Goal: Task Accomplishment & Management: Use online tool/utility

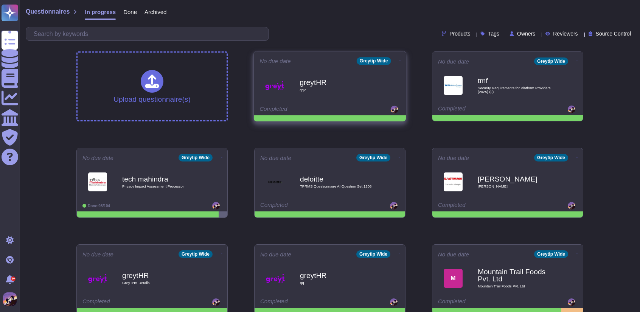
click at [399, 60] on icon at bounding box center [400, 61] width 2 height 2
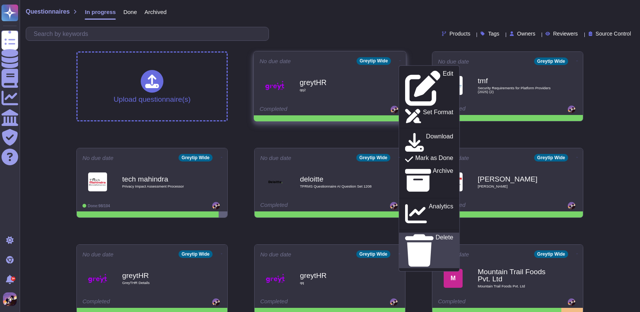
click at [436, 235] on p "Delete" at bounding box center [445, 251] width 18 height 32
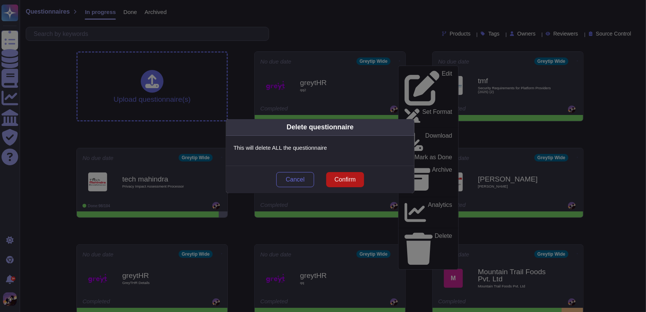
click at [340, 181] on span "Confirm" at bounding box center [344, 180] width 21 height 6
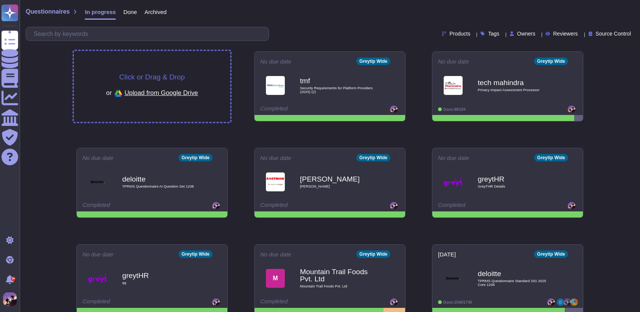
click at [106, 68] on div "Click or Drag & Drop or Upload from Google Drive" at bounding box center [152, 86] width 157 height 71
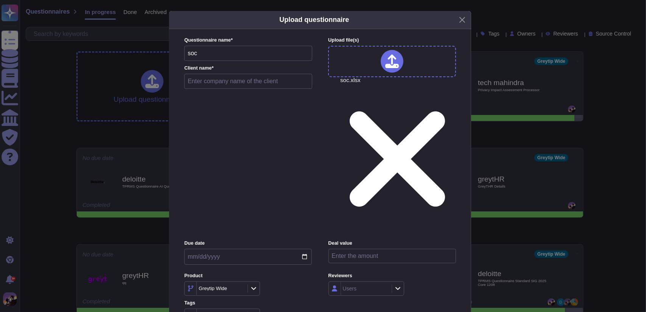
click at [211, 89] on input "text" at bounding box center [248, 81] width 128 height 15
type input "kllmp"
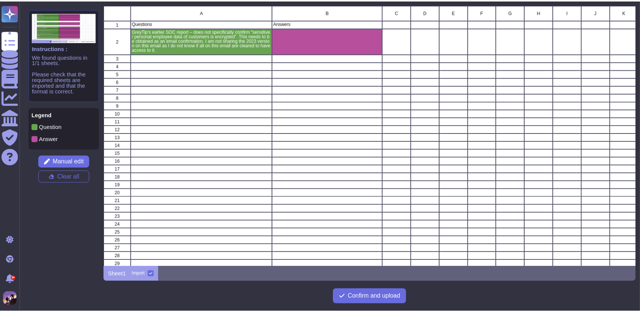
scroll to position [6, 6]
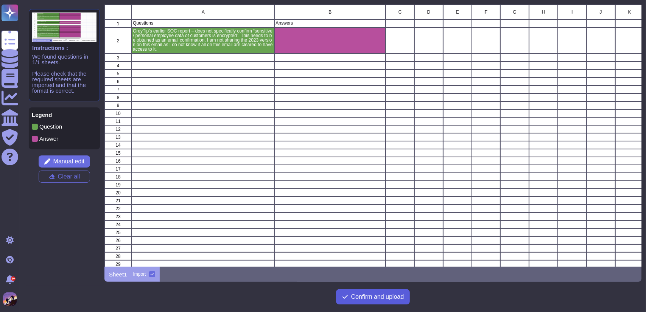
click at [371, 297] on span "Confirm and upload" at bounding box center [377, 297] width 53 height 6
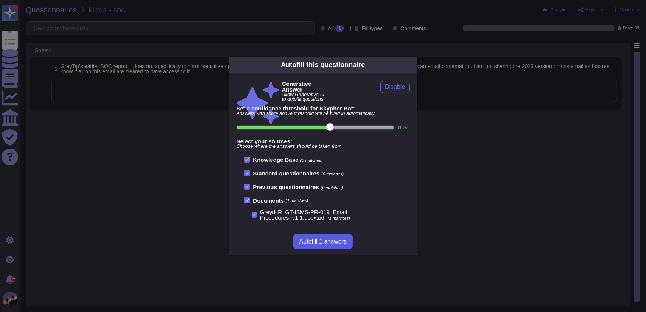
click at [318, 242] on span "Autofill 1 answers" at bounding box center [322, 242] width 47 height 6
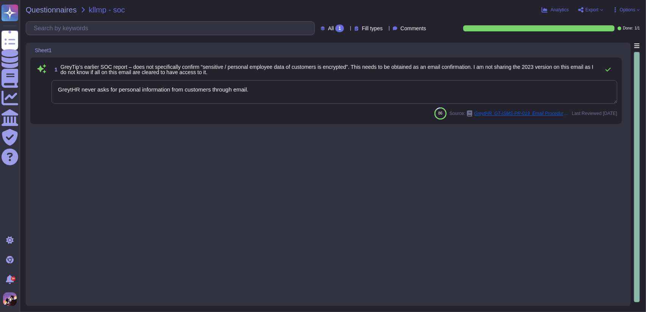
click at [273, 96] on textarea "GreytHR never asks for personal information from customers through email." at bounding box center [334, 91] width 566 height 23
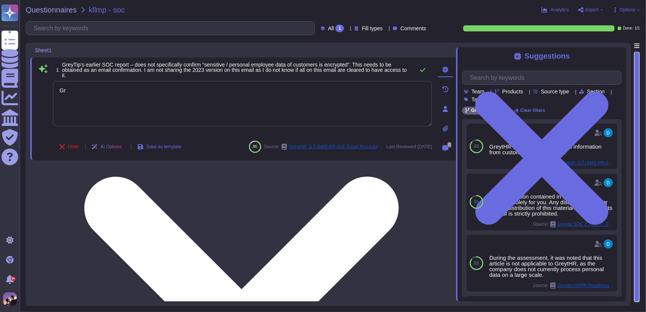
type textarea "G"
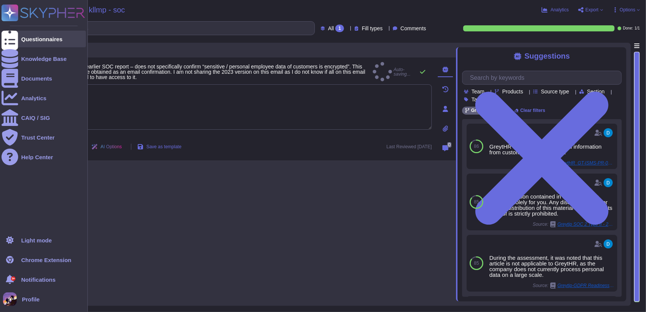
click at [6, 40] on div at bounding box center [10, 39] width 17 height 17
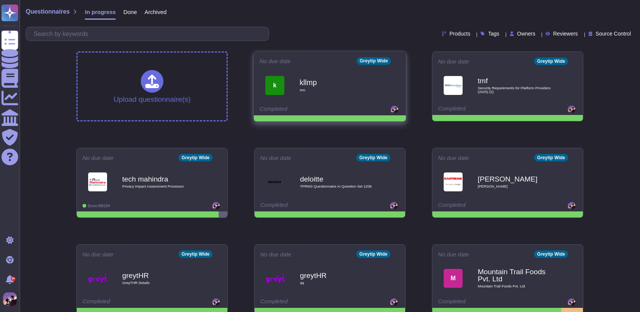
click at [400, 60] on span at bounding box center [400, 60] width 3 height 8
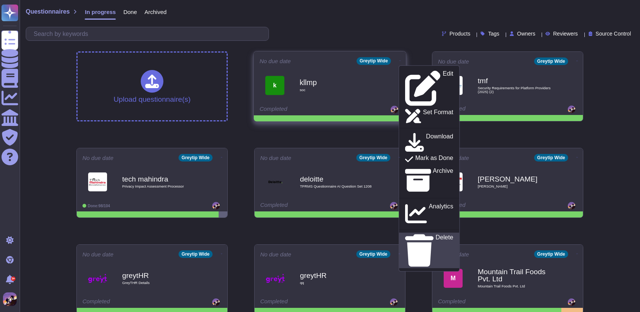
click at [436, 235] on p "Delete" at bounding box center [445, 251] width 18 height 32
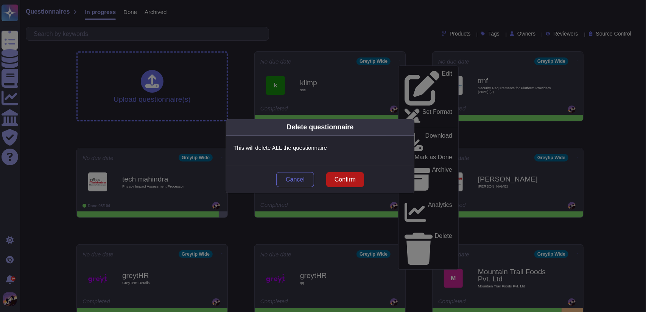
click at [338, 180] on span "Confirm" at bounding box center [344, 180] width 21 height 6
